Goal: Task Accomplishment & Management: Complete application form

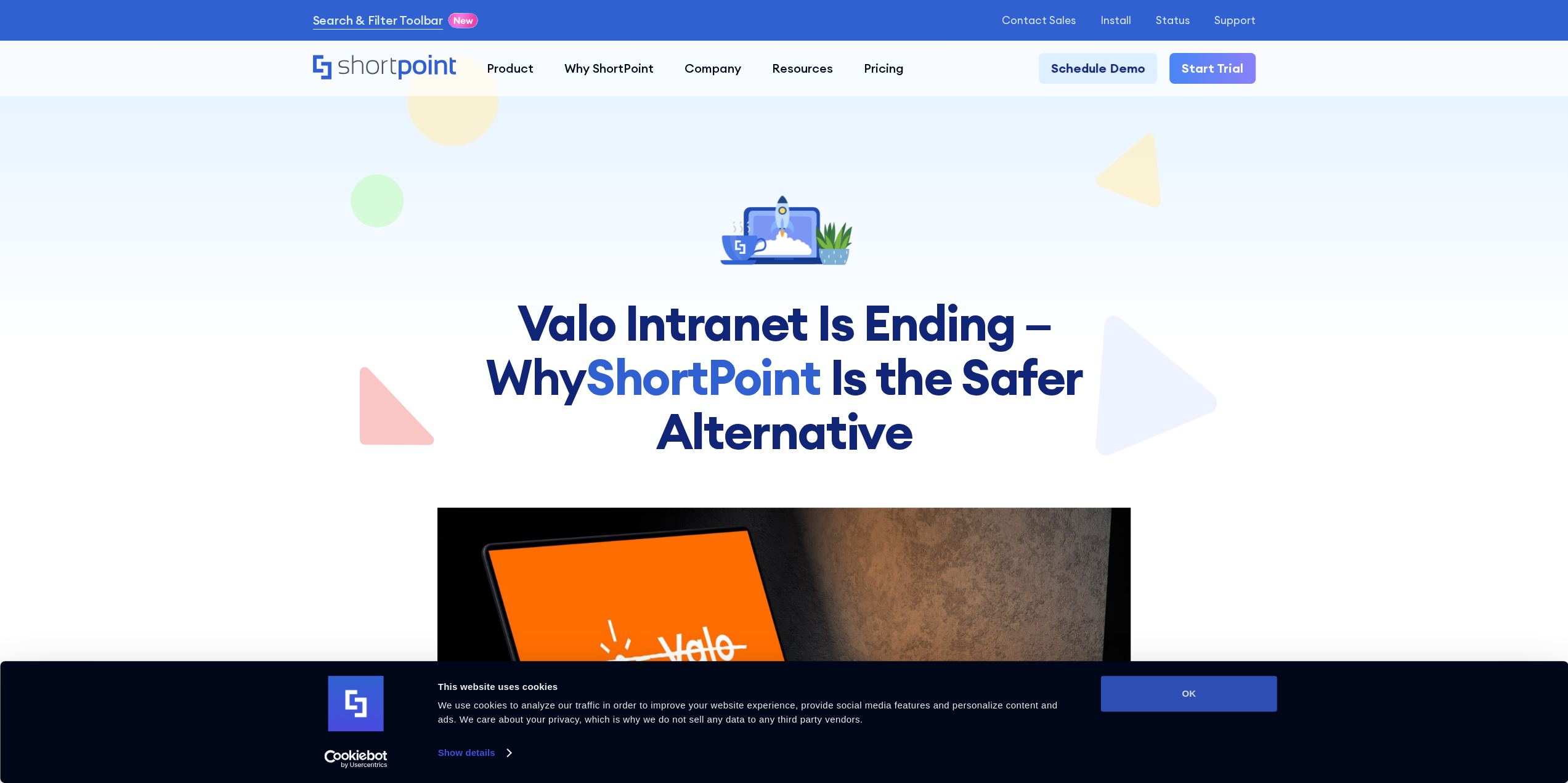
click at [1175, 687] on button "OK" at bounding box center [1189, 693] width 177 height 36
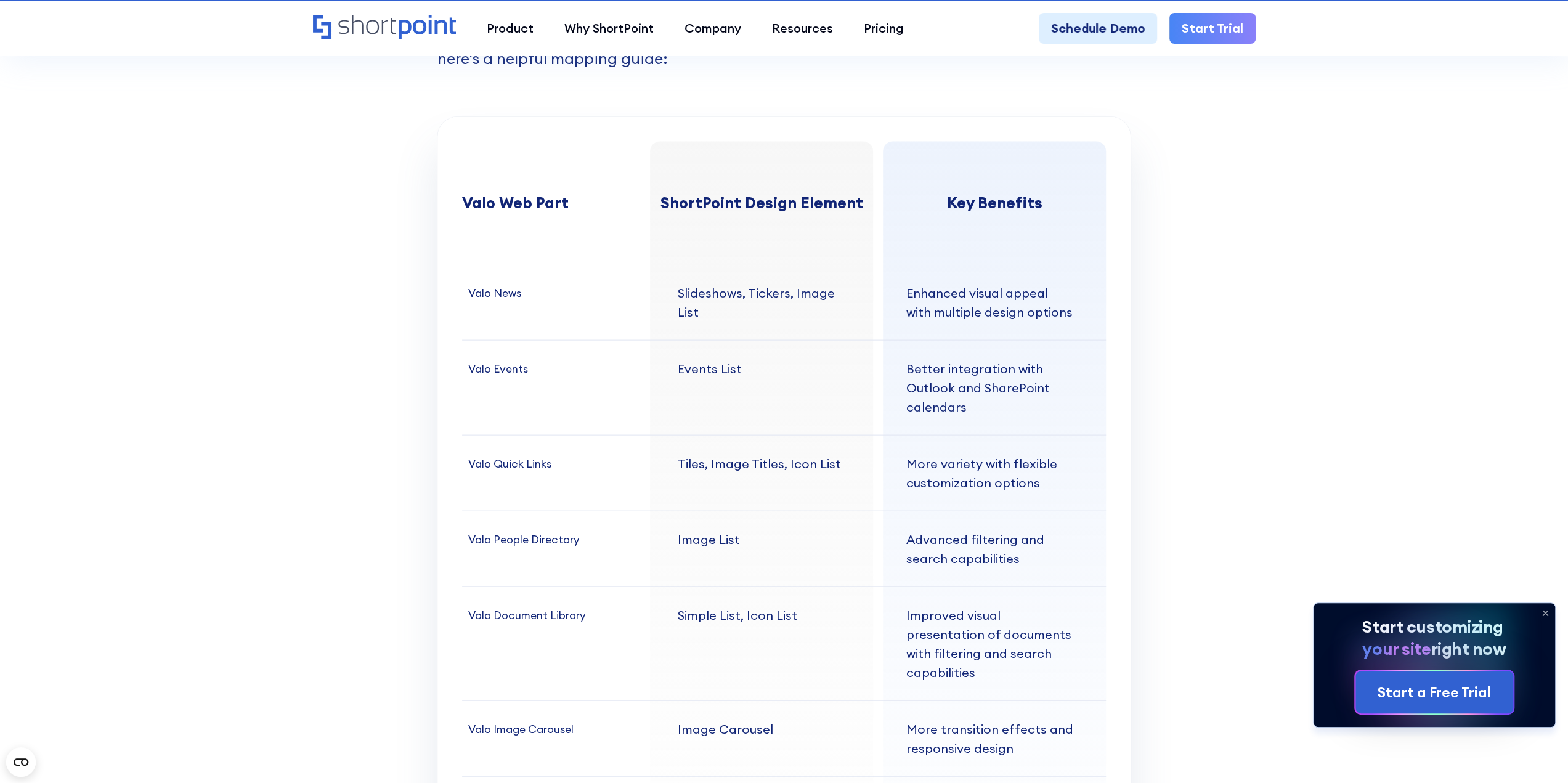
scroll to position [7270, 0]
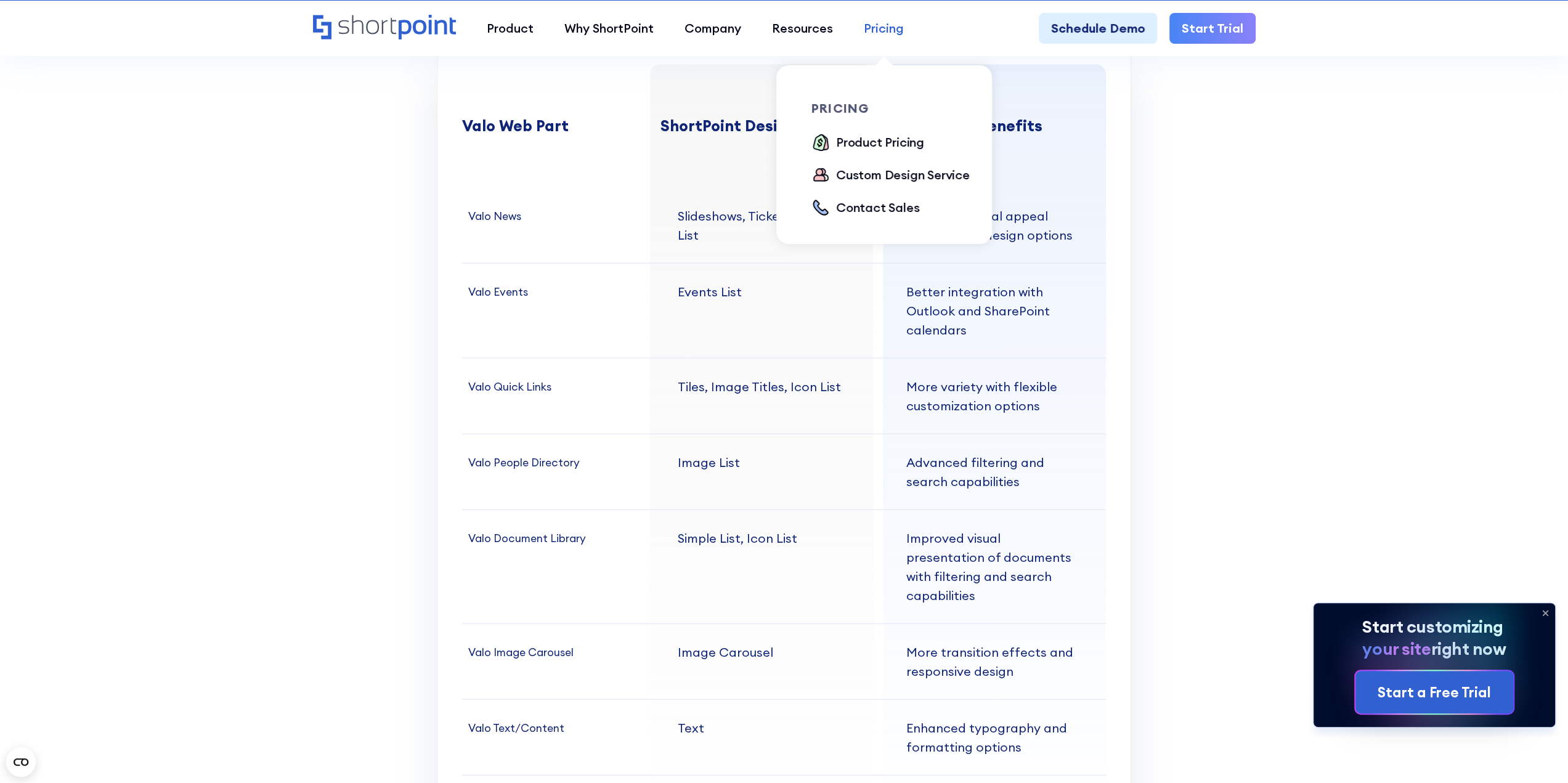
click at [873, 26] on div "Pricing" at bounding box center [884, 28] width 40 height 18
click at [862, 138] on div "Product Pricing" at bounding box center [880, 142] width 88 height 18
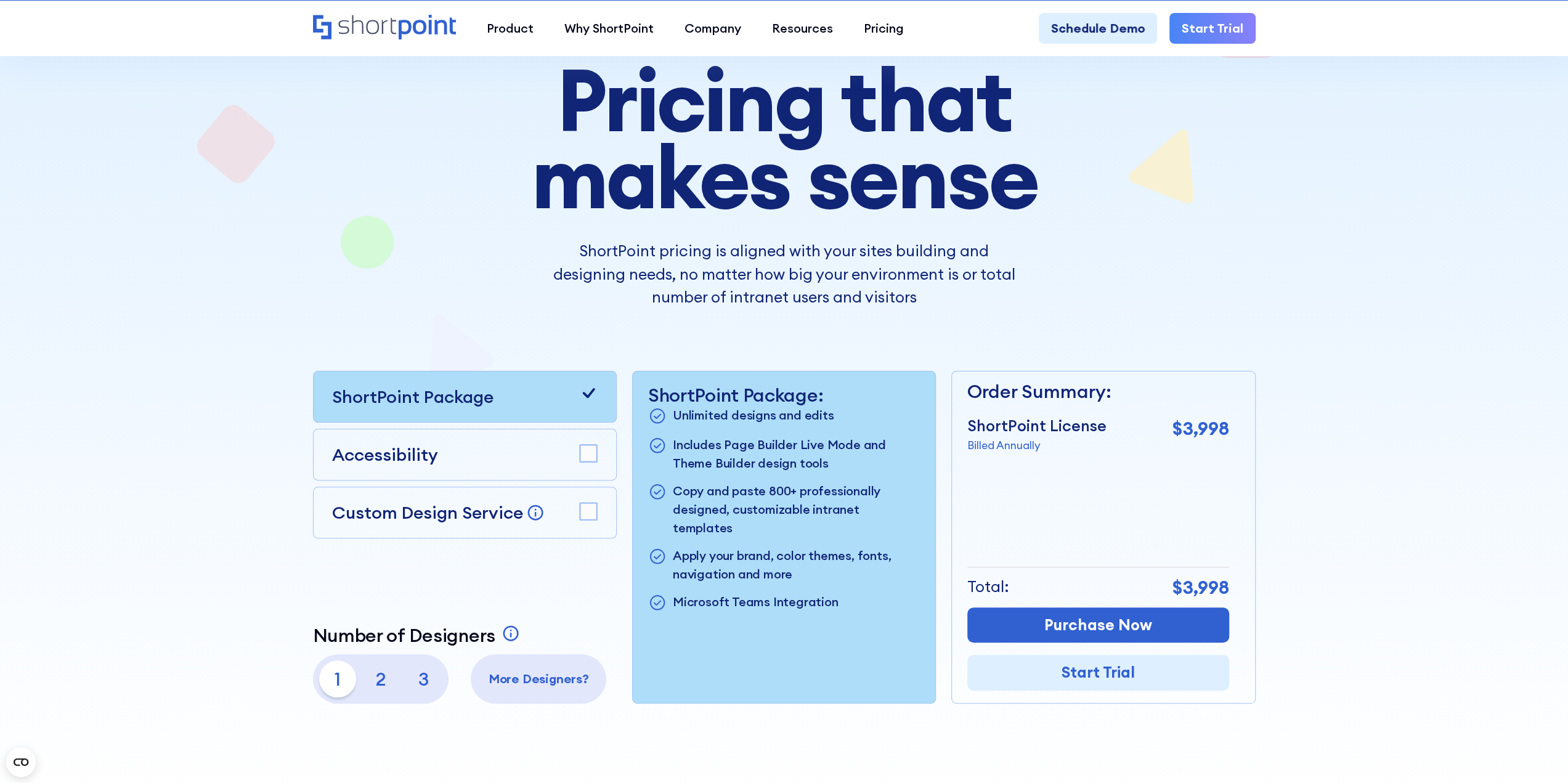
scroll to position [185, 0]
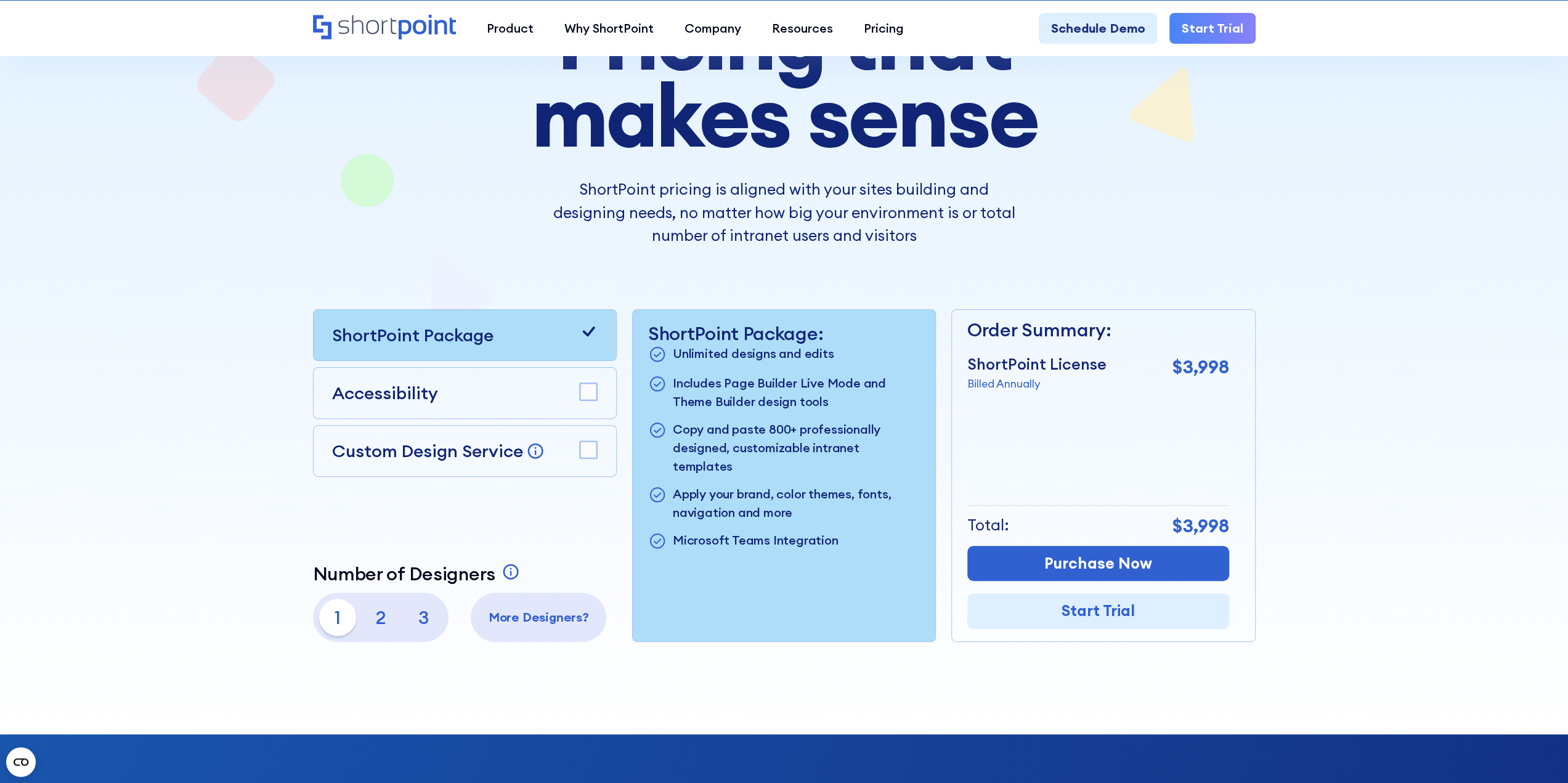
click at [382, 623] on p "2" at bounding box center [381, 617] width 37 height 37
click at [352, 618] on p "1" at bounding box center [338, 617] width 37 height 37
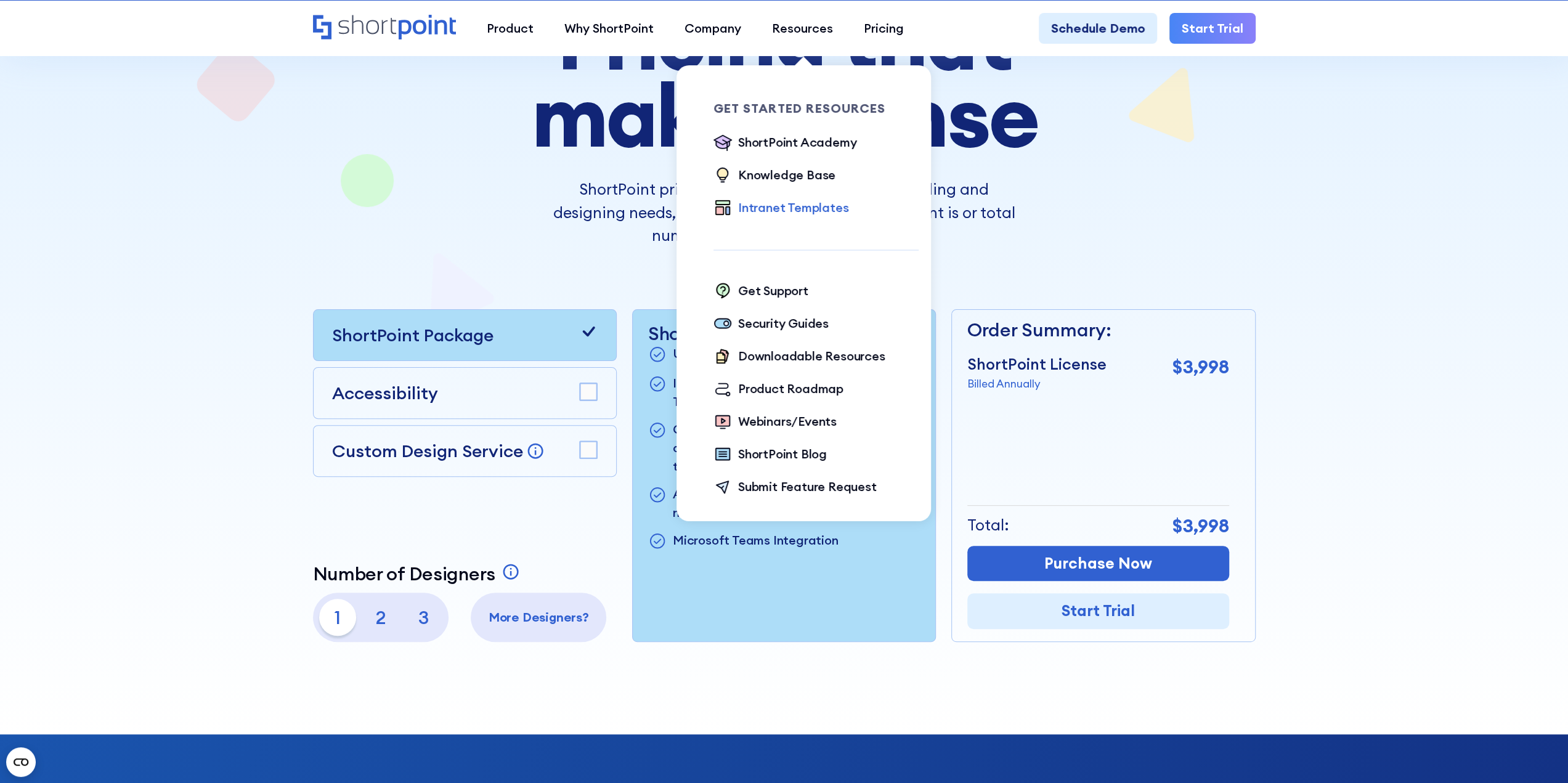
click at [786, 199] on div "Intranet Templates" at bounding box center [793, 208] width 110 height 18
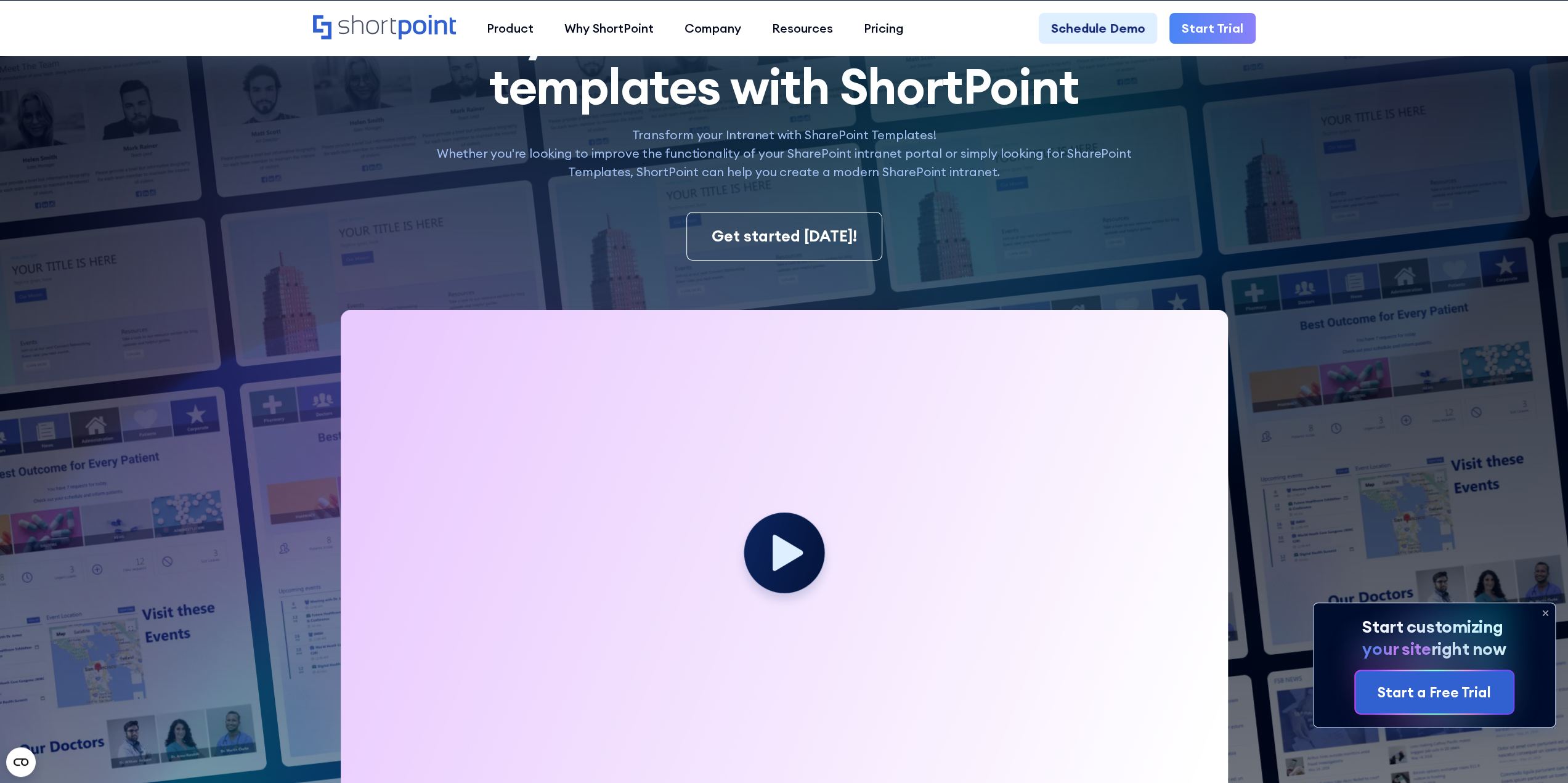
scroll to position [308, 0]
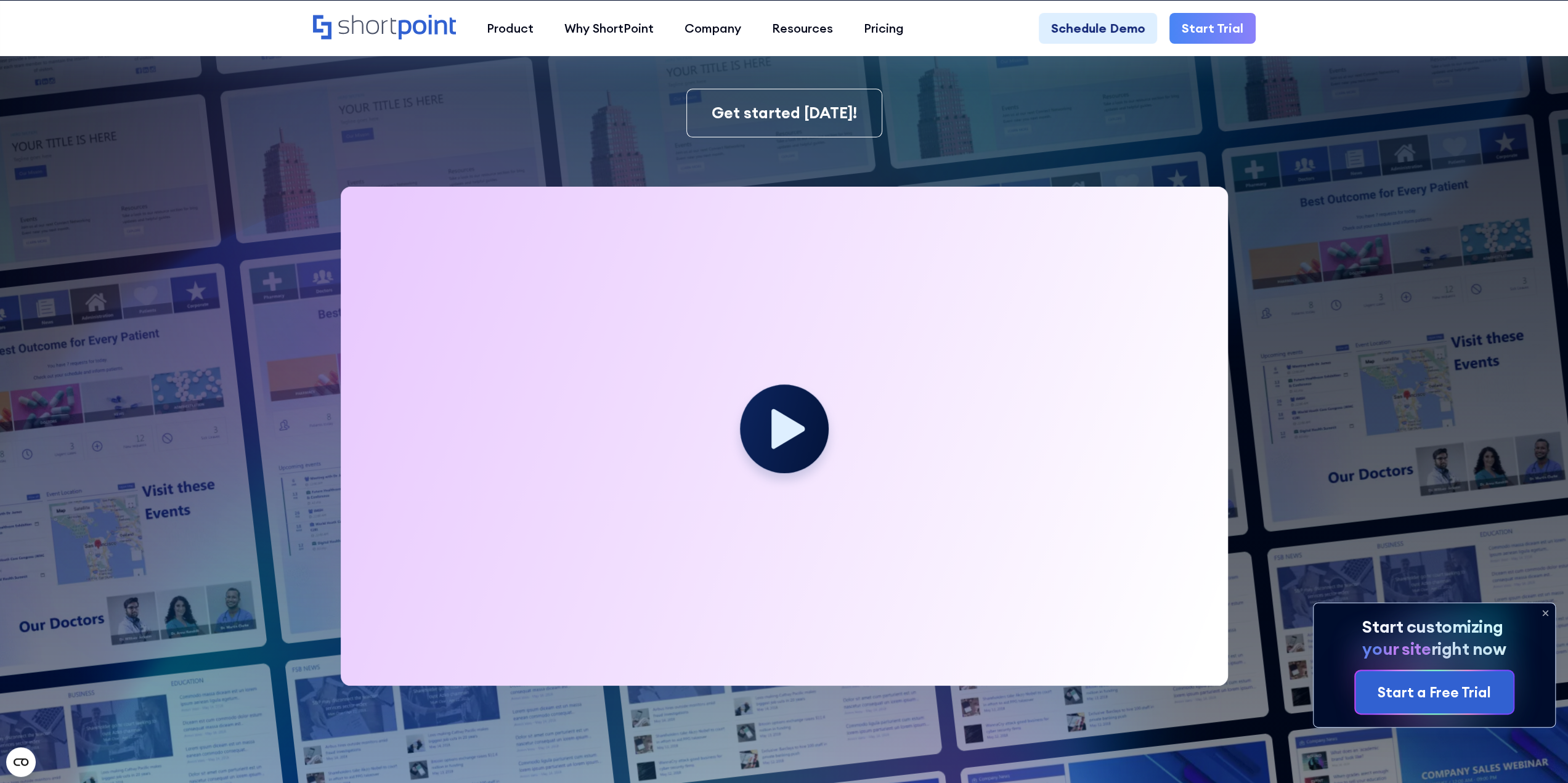
click at [778, 420] on icon at bounding box center [788, 429] width 34 height 40
click at [786, 442] on circle at bounding box center [784, 428] width 88 height 88
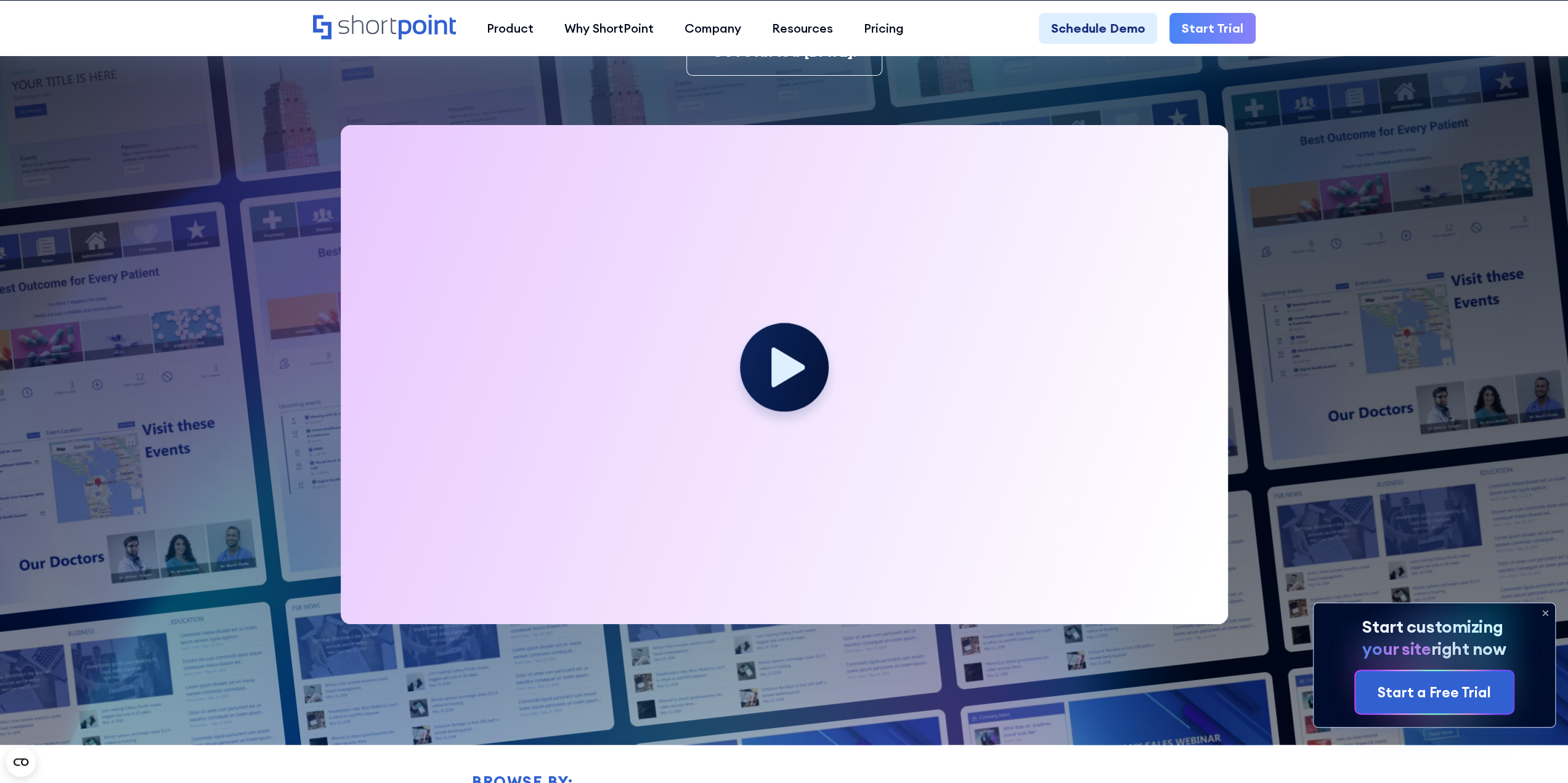
click at [801, 371] on circle at bounding box center [784, 367] width 88 height 88
click at [785, 361] on icon at bounding box center [788, 367] width 34 height 40
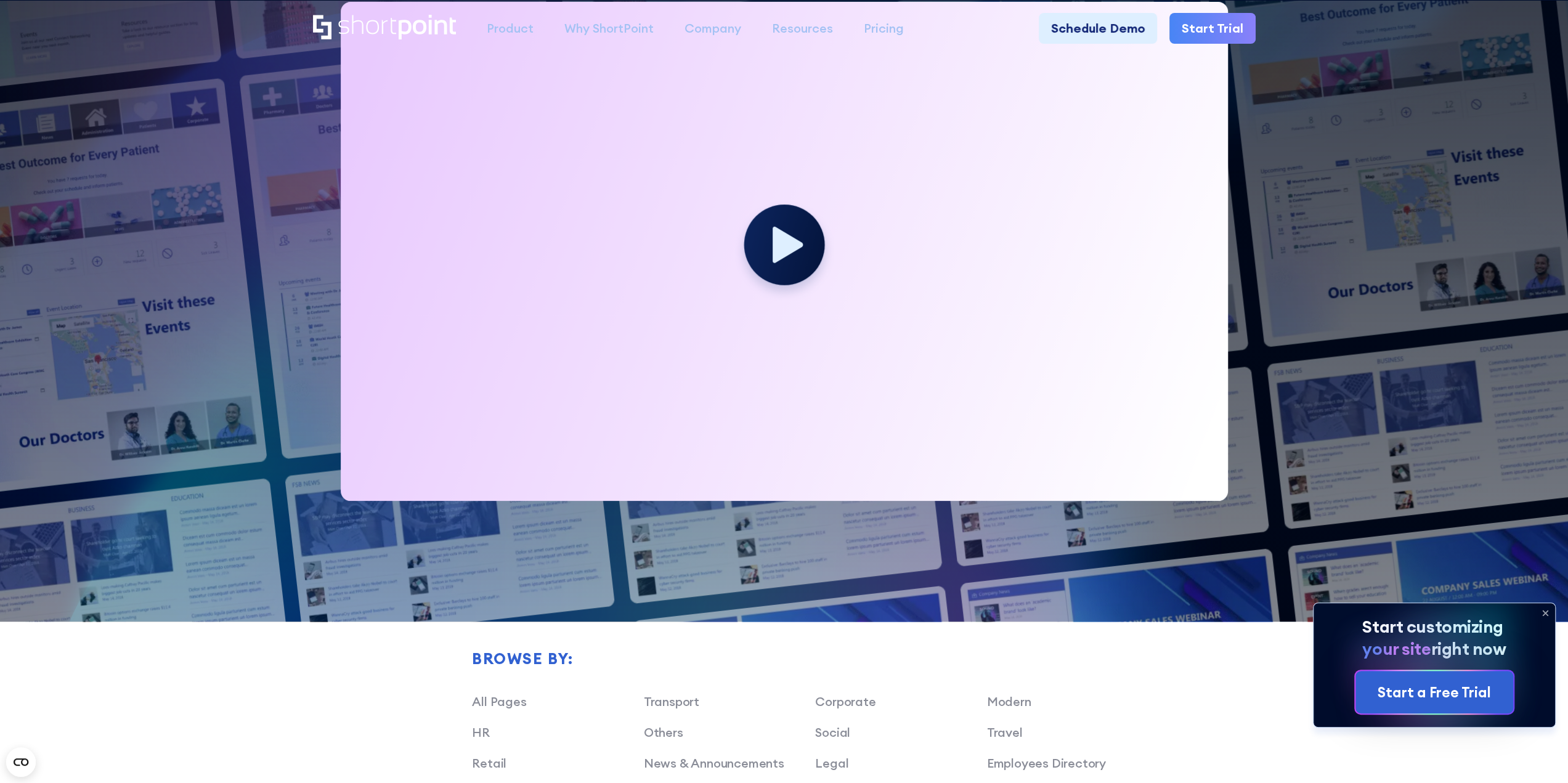
scroll to position [0, 0]
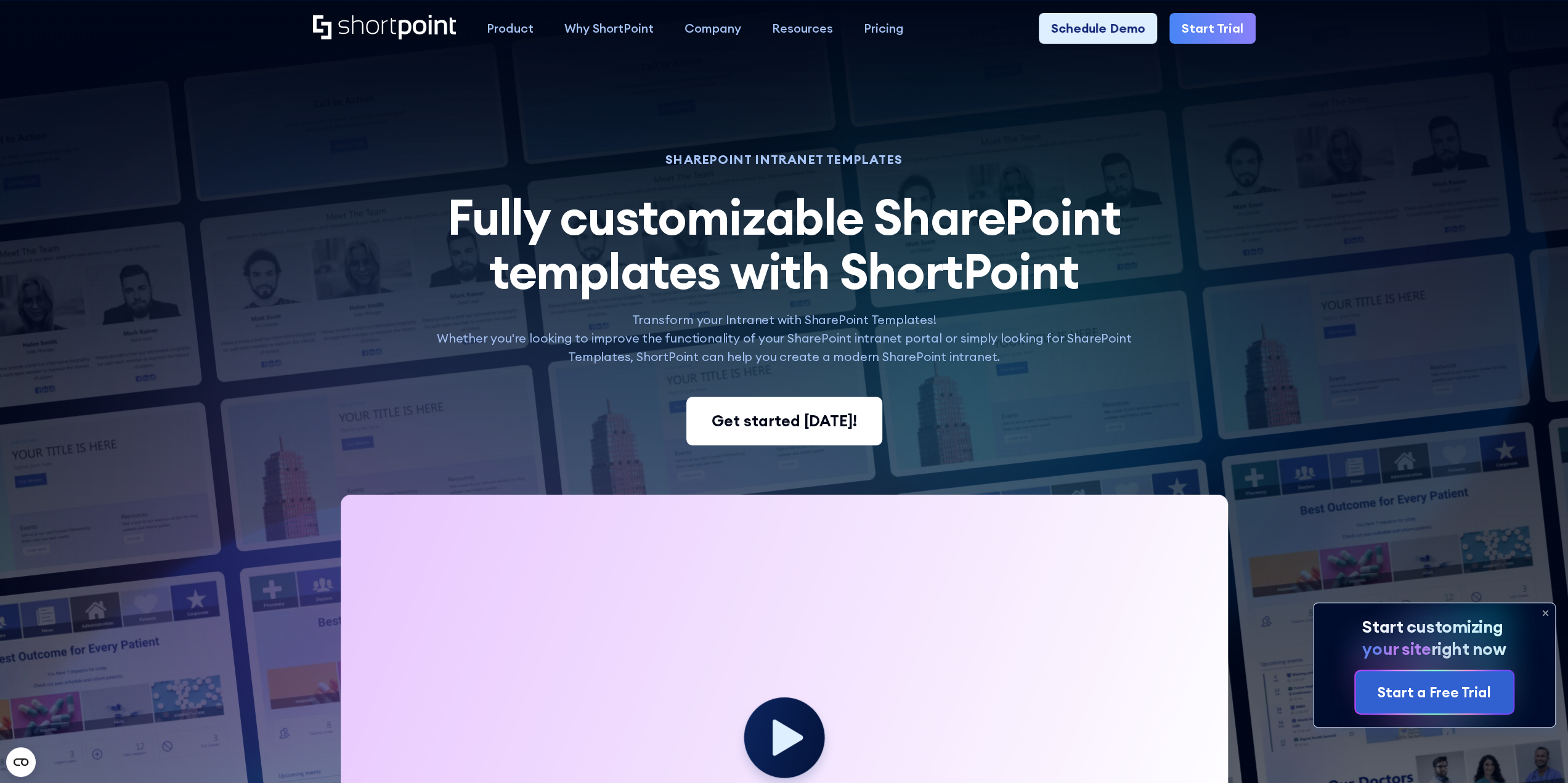
click at [798, 421] on div "Get started today!" at bounding box center [785, 422] width 146 height 24
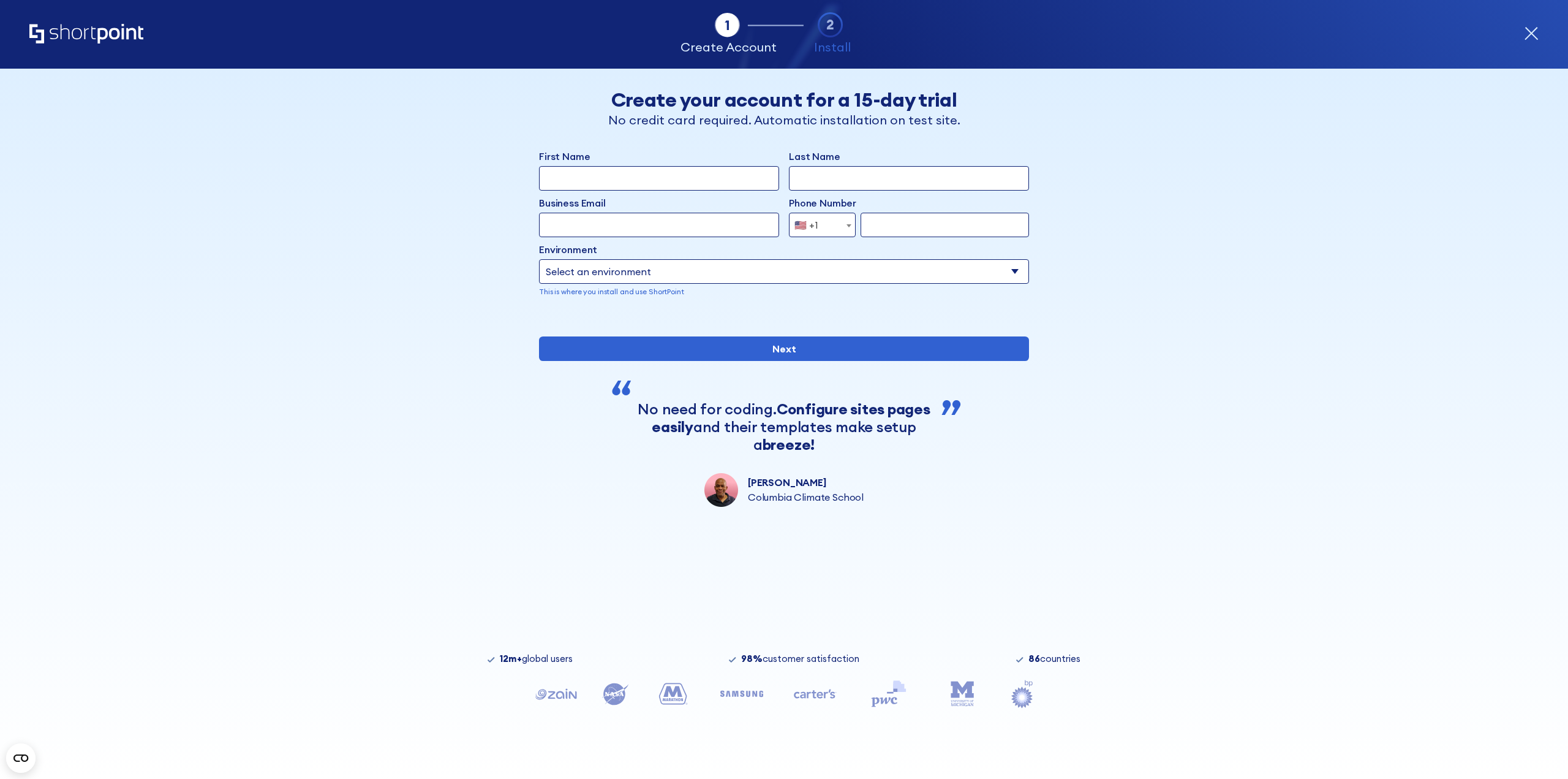
click at [642, 183] on input "First Name" at bounding box center [659, 178] width 240 height 24
type input "[PERSON_NAME]"
type input "[PERSON_NAME][EMAIL_ADDRESS][PERSON_NAME][DOMAIN_NAME]"
drag, startPoint x: 946, startPoint y: 233, endPoint x: 838, endPoint y: 229, distance: 108.1
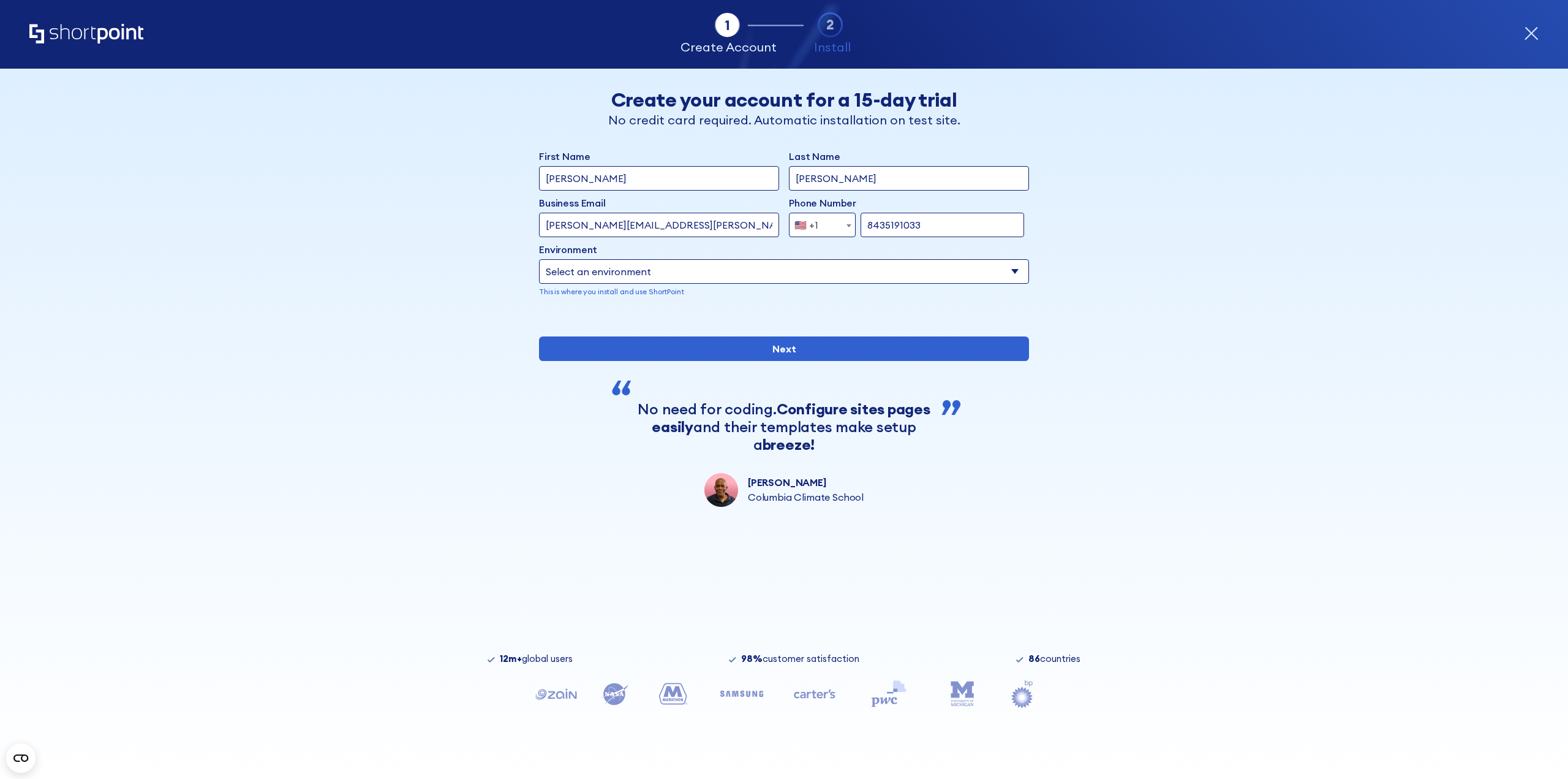
click at [838, 229] on div "[GEOGRAPHIC_DATA] (+93) [GEOGRAPHIC_DATA] (+355) [GEOGRAPHIC_DATA] (+213) [US_S…" at bounding box center [909, 225] width 240 height 24
type input "8435375281"
click at [1019, 274] on select "Select an environment Microsoft 365 SharePoint Online SharePoint 2019 (On-Premi…" at bounding box center [784, 271] width 490 height 24
select select "Microsoft 365"
click at [540, 259] on select "Select an environment Microsoft 365 SharePoint Online SharePoint 2019 (On-Premi…" at bounding box center [784, 271] width 490 height 24
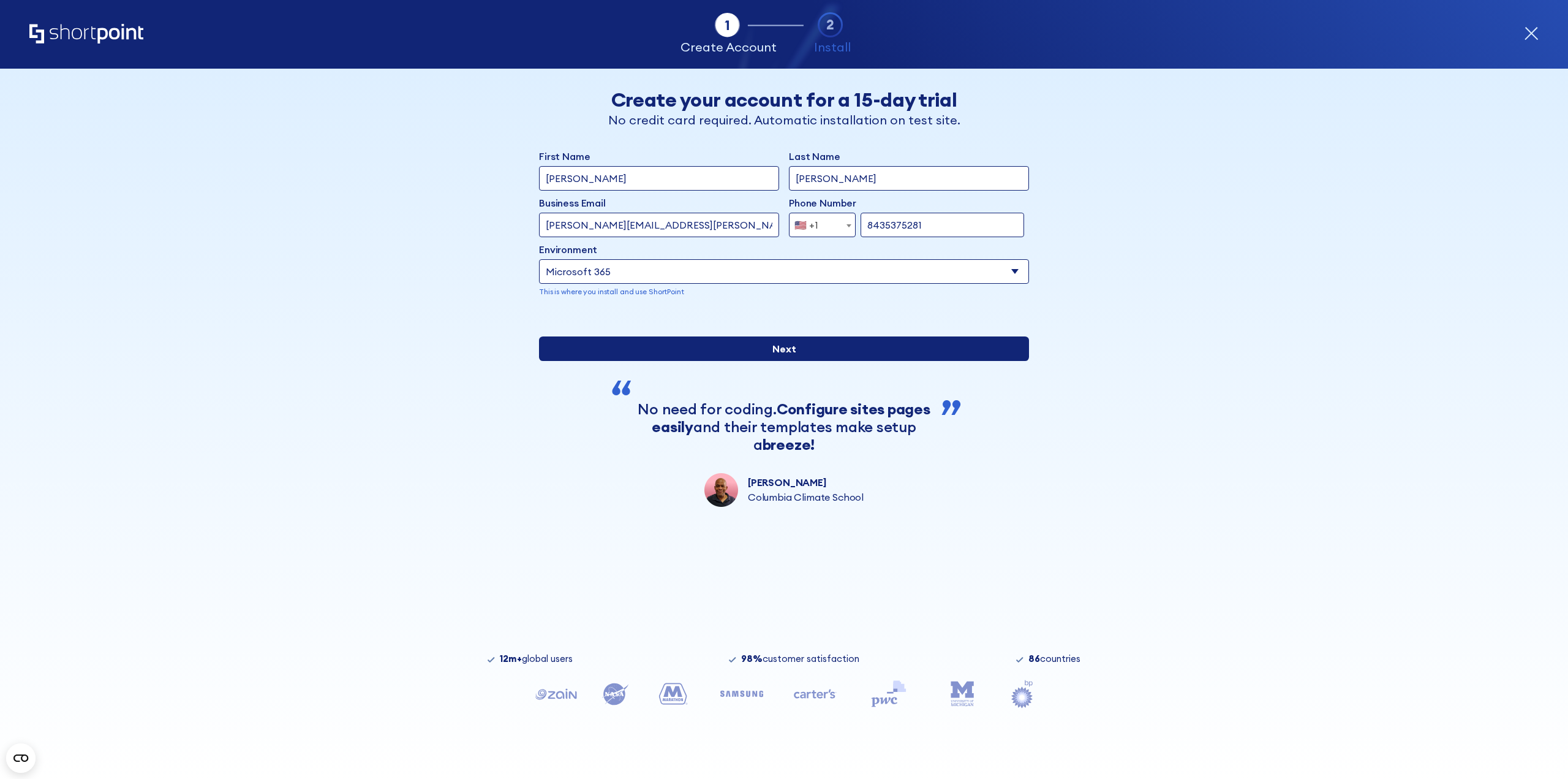
click at [788, 361] on input "Next" at bounding box center [784, 349] width 490 height 24
